Goal: Transaction & Acquisition: Purchase product/service

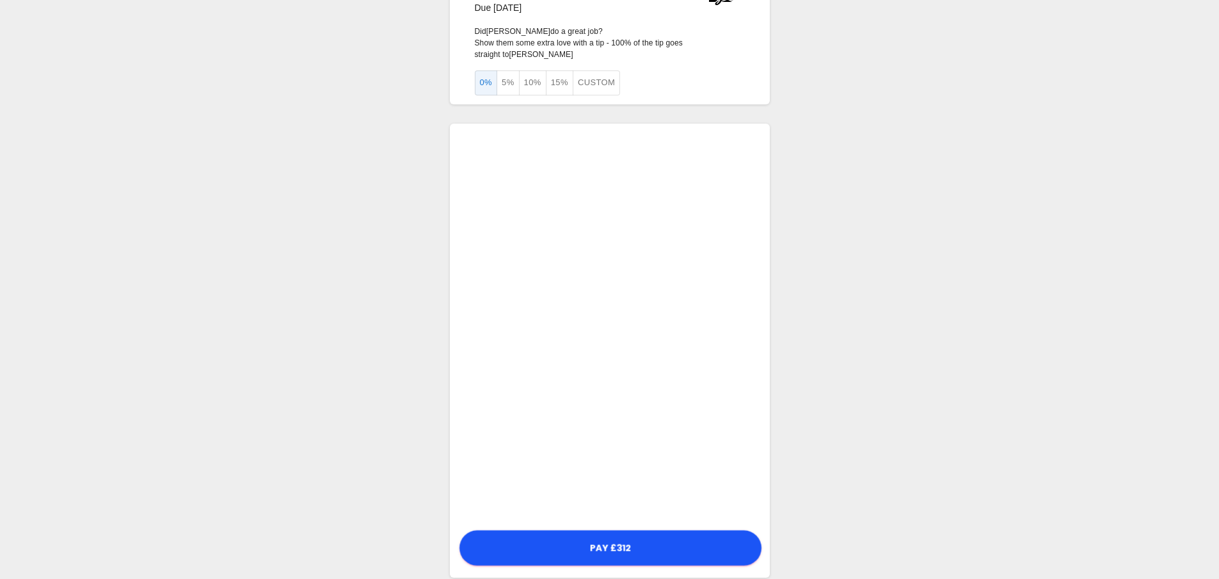
scroll to position [70, 0]
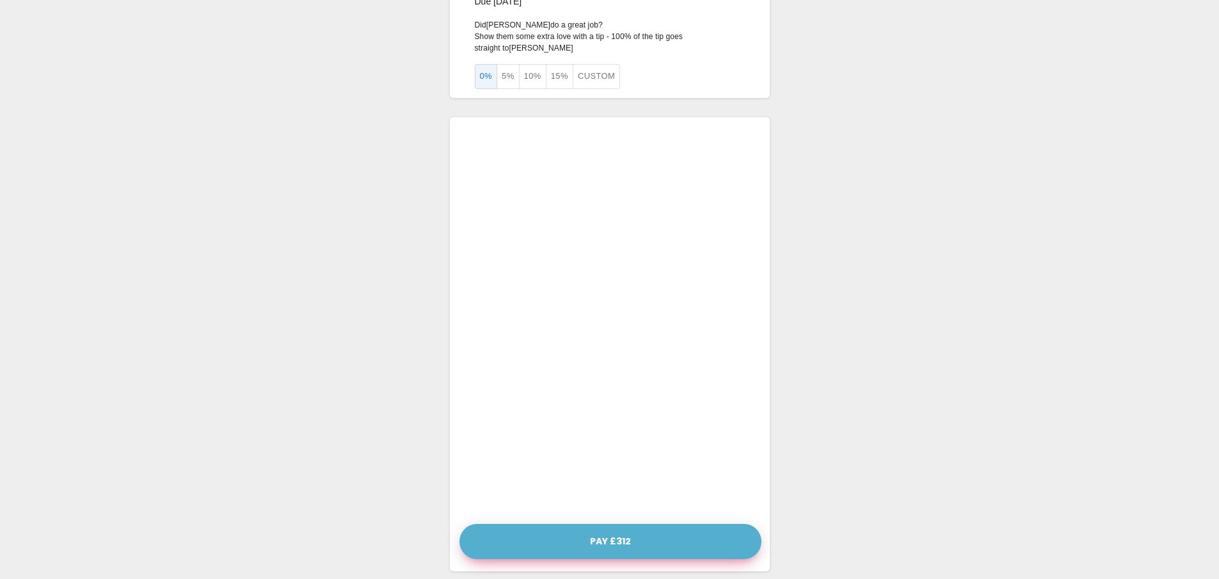
click at [614, 531] on button "Pay £312" at bounding box center [610, 540] width 302 height 35
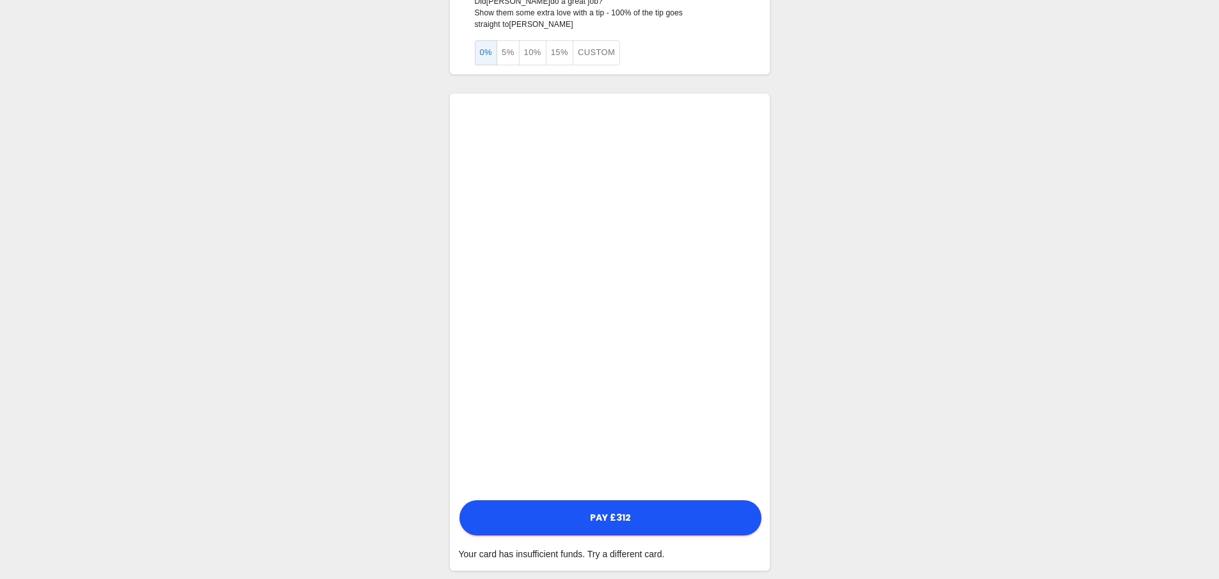
scroll to position [93, 0]
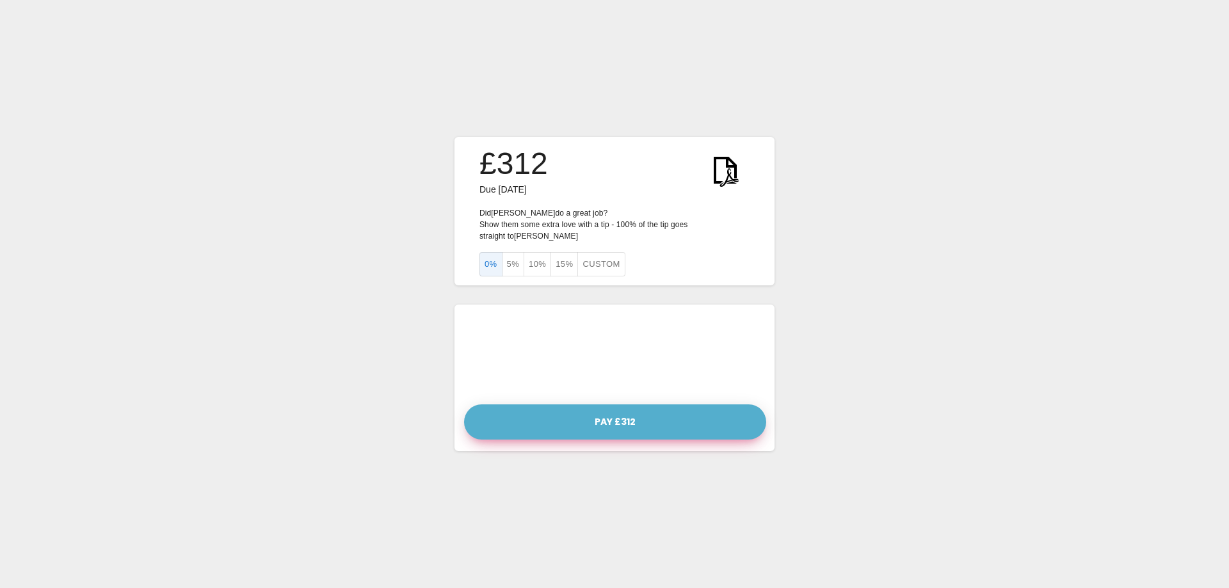
click at [614, 416] on button "Pay £312" at bounding box center [615, 421] width 302 height 35
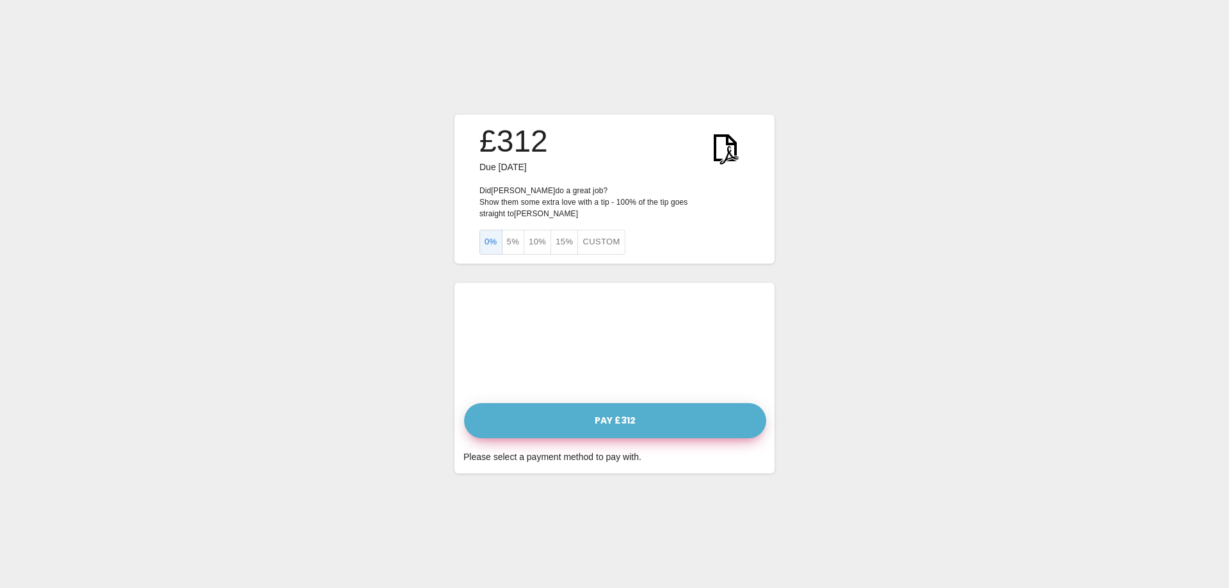
click at [614, 414] on button "Pay £312" at bounding box center [615, 420] width 302 height 35
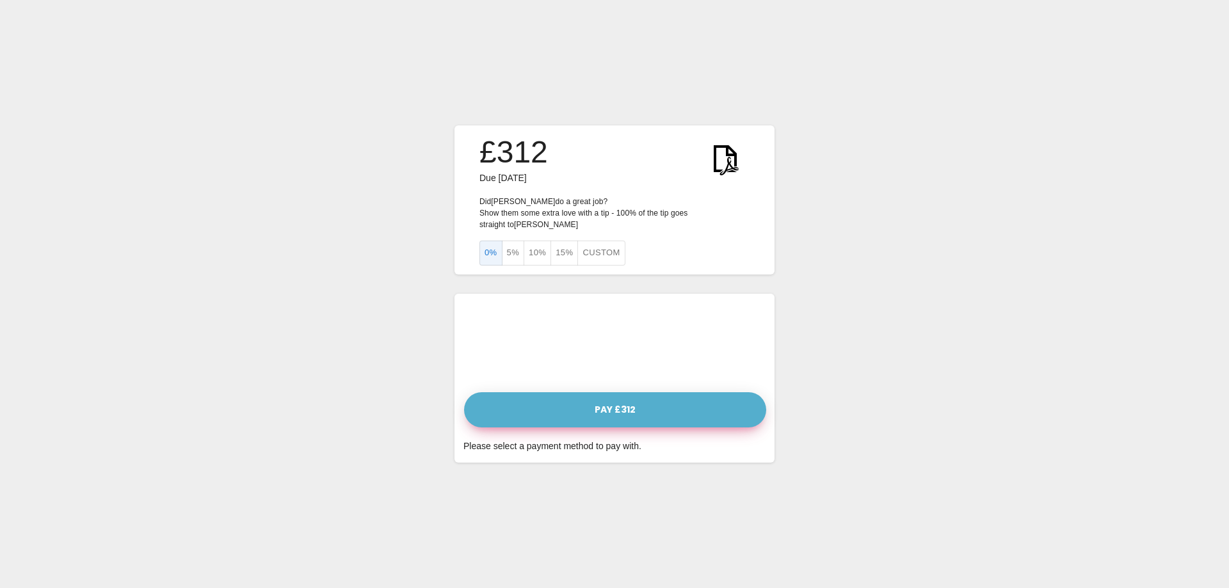
click at [614, 408] on button "Pay £312" at bounding box center [615, 409] width 302 height 35
